Goal: Find specific page/section

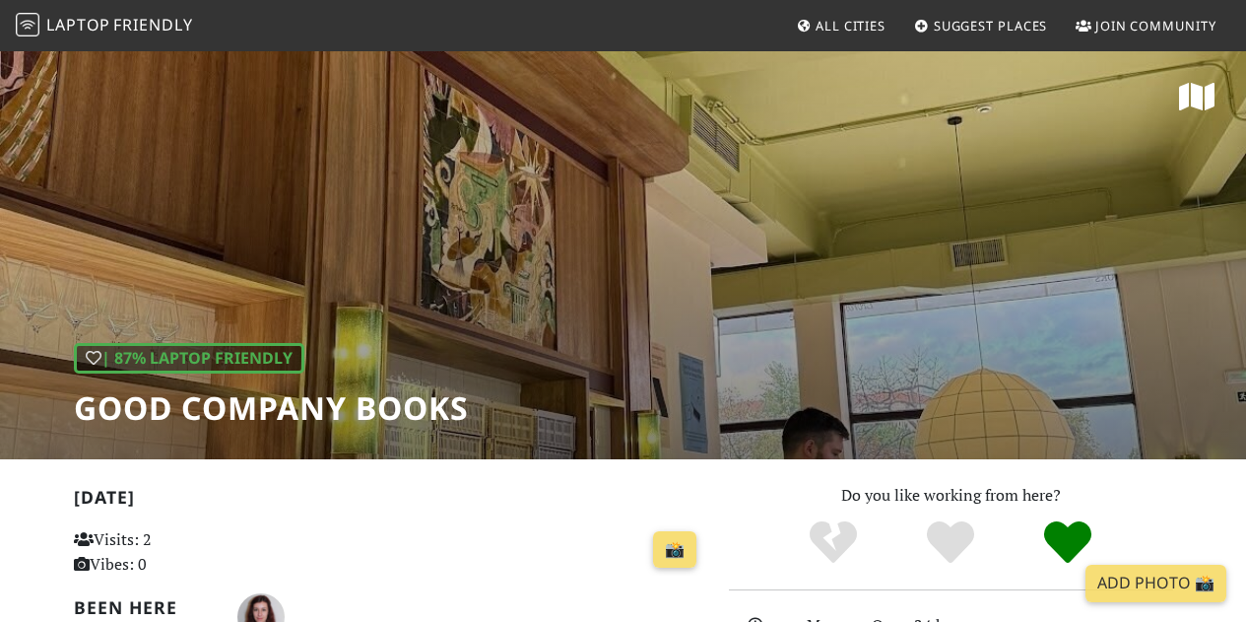
click at [842, 20] on span "All Cities" at bounding box center [851, 26] width 70 height 18
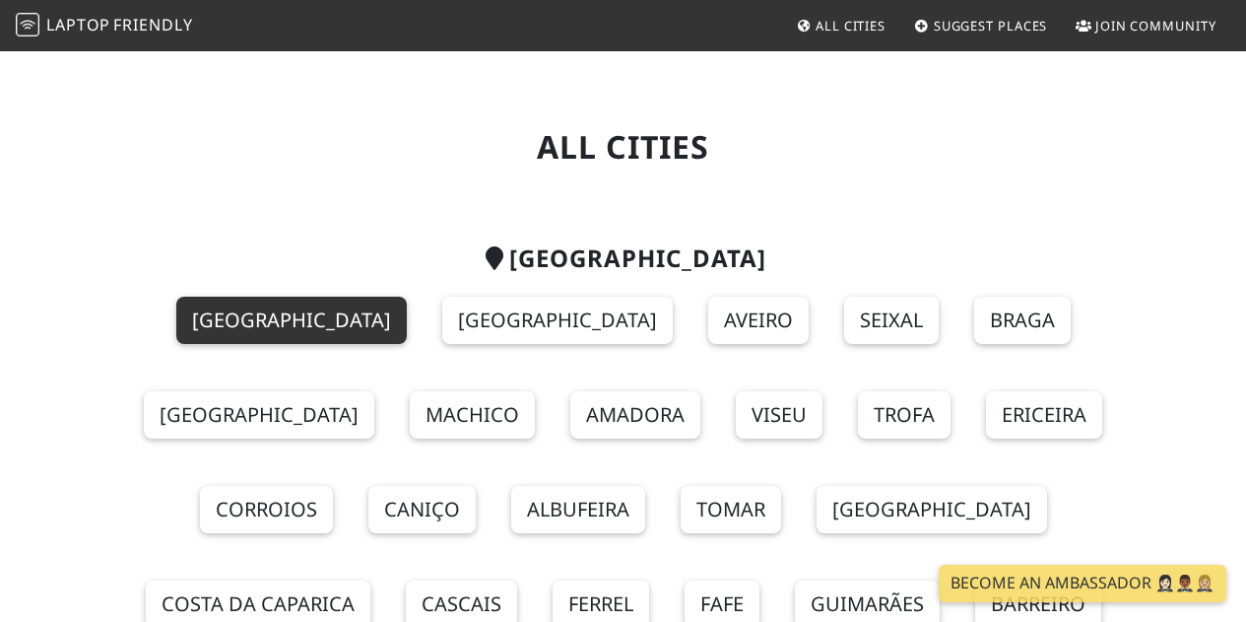
click at [220, 320] on link "[GEOGRAPHIC_DATA]" at bounding box center [291, 320] width 231 height 47
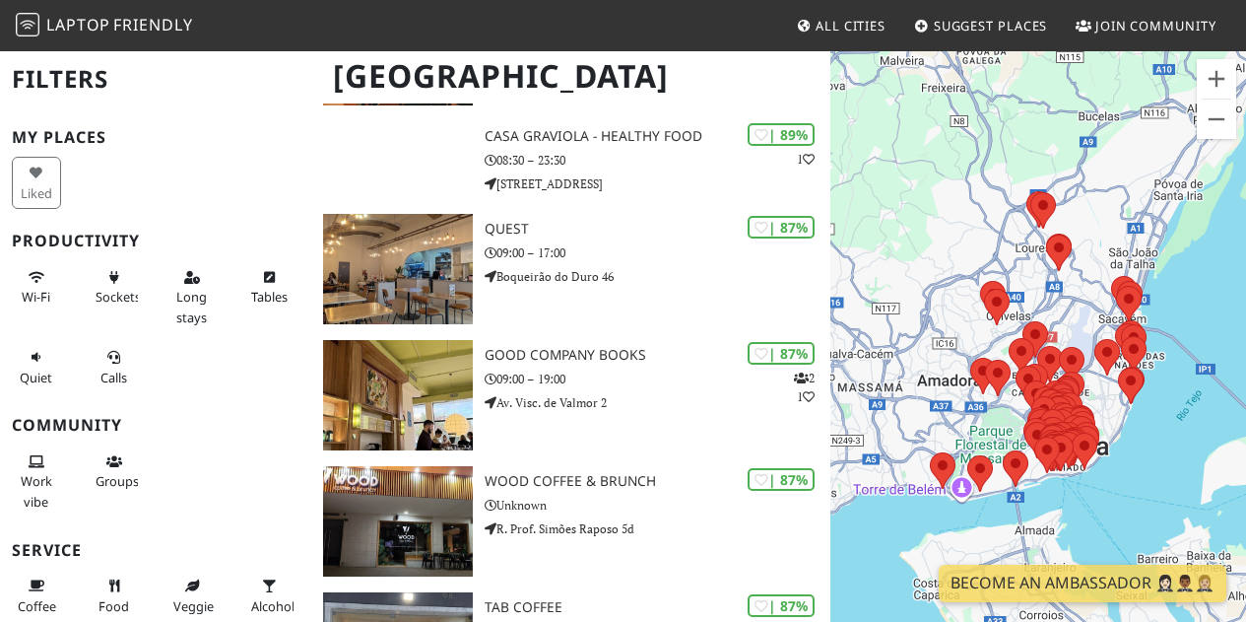
scroll to position [993, 0]
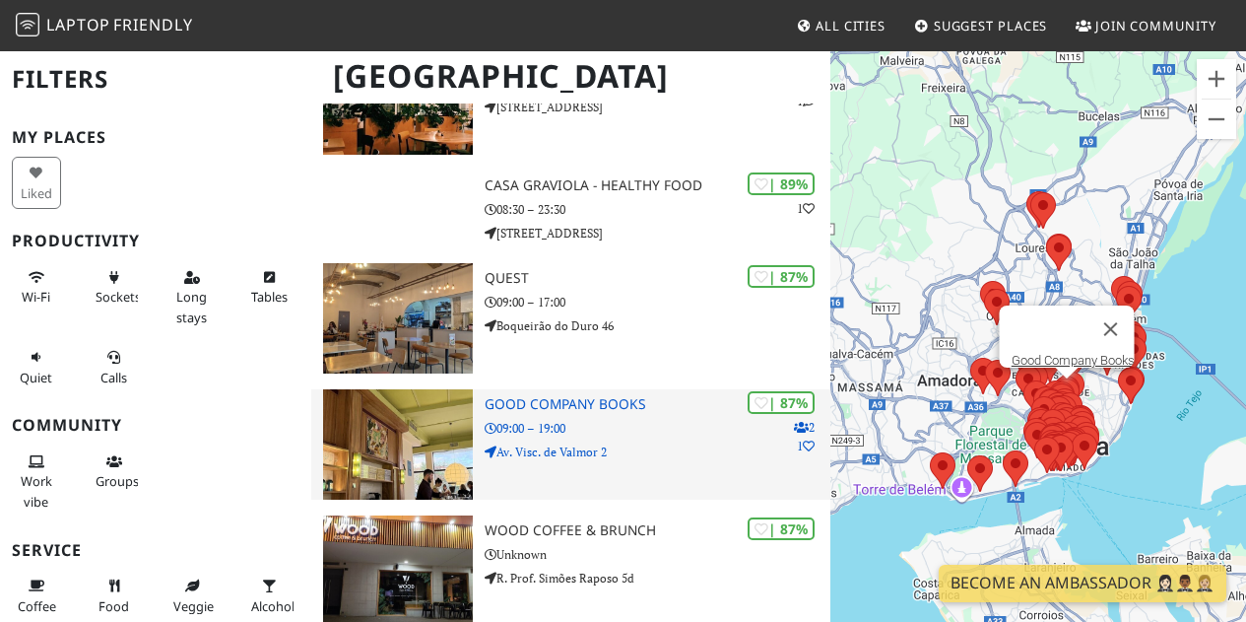
click at [391, 449] on img at bounding box center [398, 444] width 150 height 110
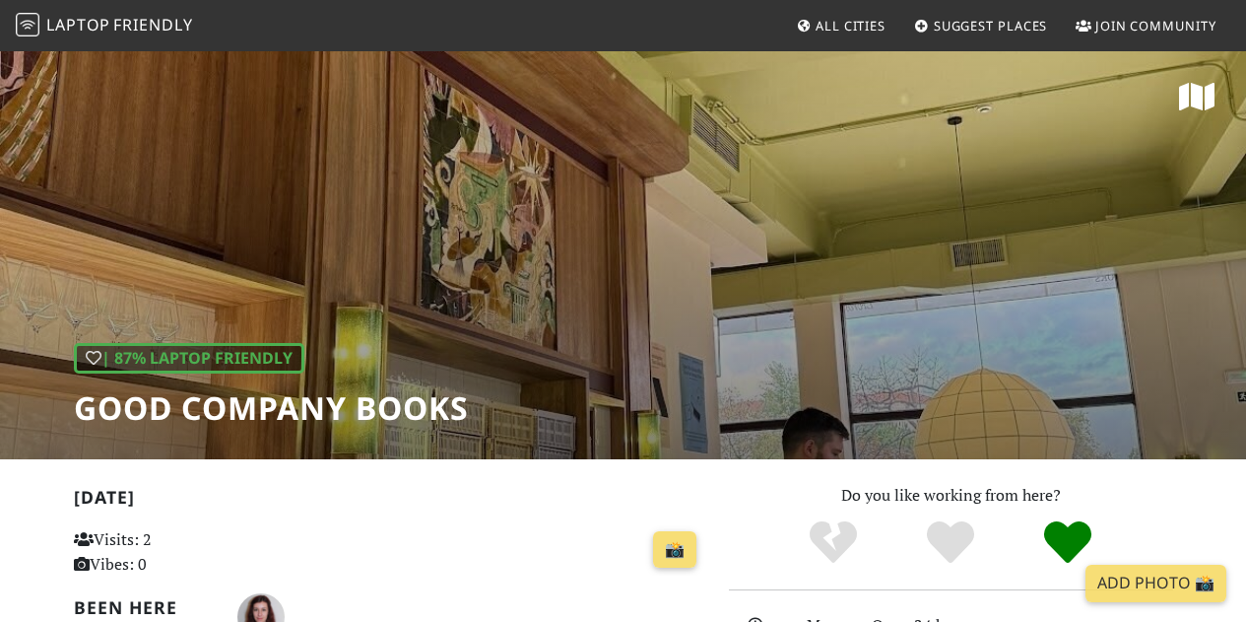
click at [790, 144] on div "| 87% Laptop Friendly Good Company Books" at bounding box center [623, 254] width 1246 height 410
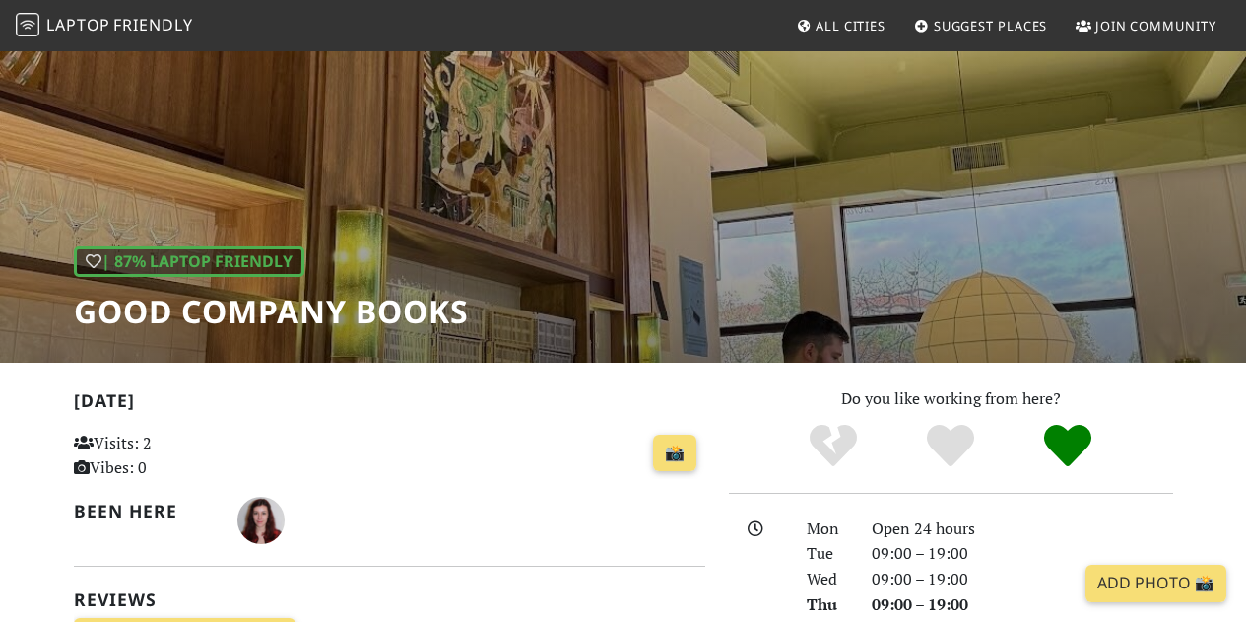
scroll to position [21, 0]
